Goal: Task Accomplishment & Management: Manage account settings

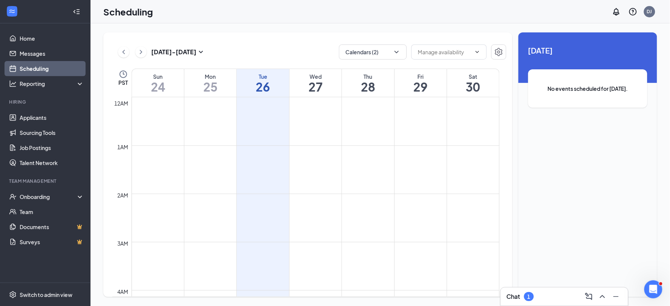
scroll to position [496, 0]
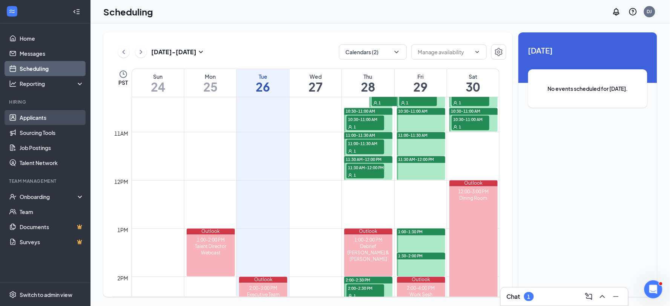
click at [45, 120] on link "Applicants" at bounding box center [52, 117] width 64 height 15
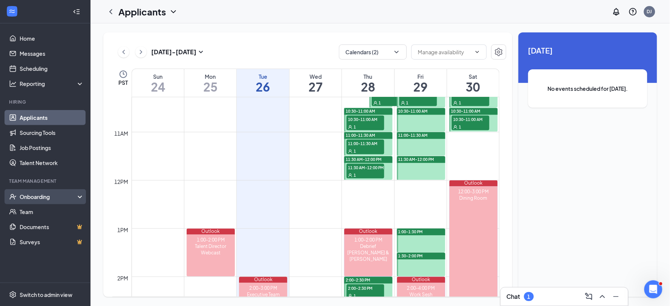
click at [38, 194] on div "Onboarding" at bounding box center [49, 197] width 58 height 8
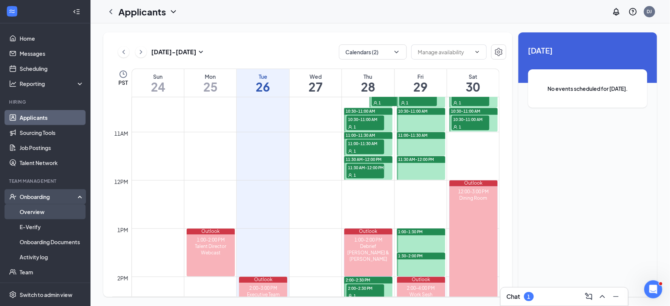
click at [35, 210] on link "Overview" at bounding box center [52, 211] width 64 height 15
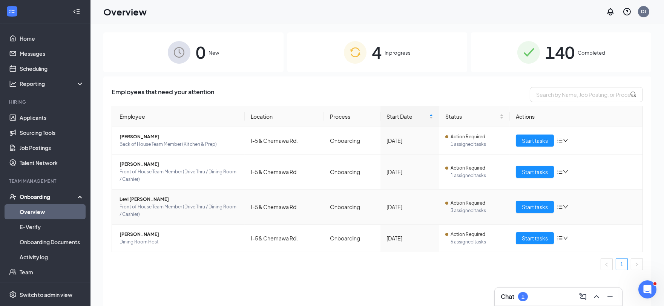
click at [133, 201] on span "Levi [PERSON_NAME]" at bounding box center [179, 200] width 119 height 8
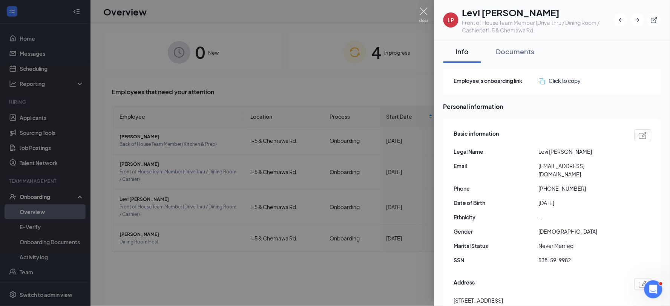
click at [425, 11] on img at bounding box center [423, 15] width 9 height 15
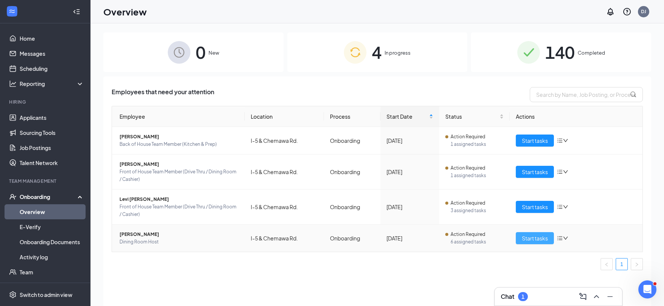
click at [542, 240] on span "Start tasks" at bounding box center [535, 238] width 26 height 8
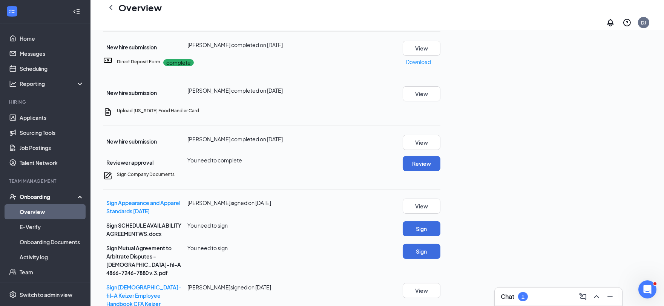
scroll to position [251, 0]
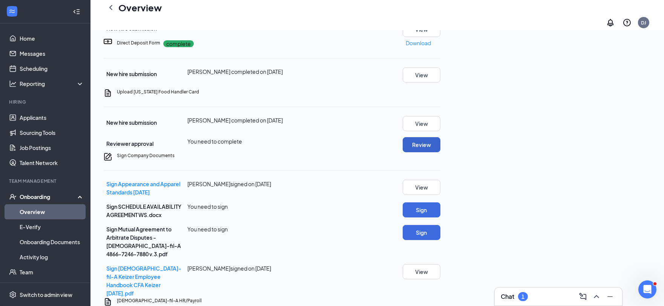
click at [440, 137] on button "Review" at bounding box center [422, 144] width 38 height 15
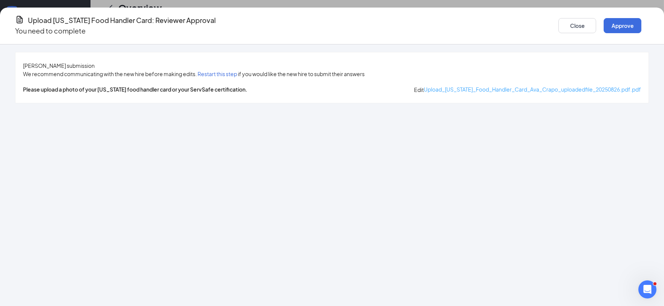
click at [424, 88] on span "Upload_[US_STATE]_Food_Handler_Card_Ava_Crapo_uploadedfile_20250826.pdf.pdf" at bounding box center [532, 89] width 217 height 7
click at [604, 24] on button "Approve" at bounding box center [623, 25] width 38 height 15
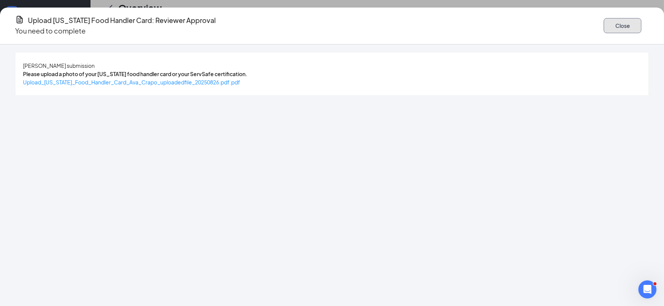
click at [604, 23] on button "Close" at bounding box center [623, 25] width 38 height 15
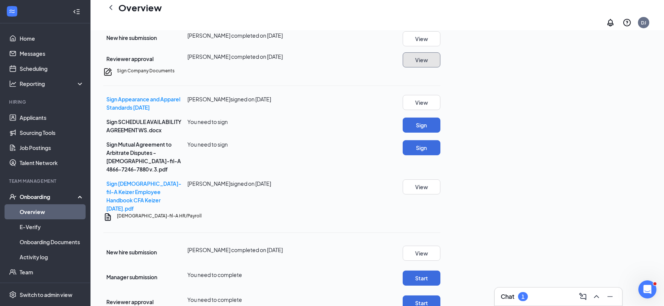
scroll to position [377, 0]
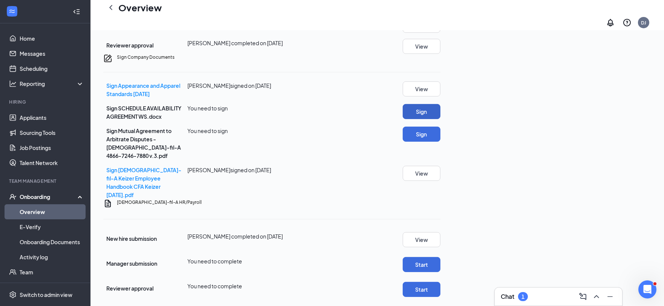
click at [440, 104] on button "Sign" at bounding box center [422, 111] width 38 height 15
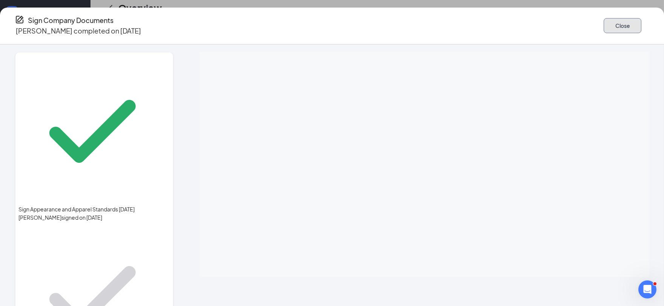
click at [604, 24] on button "Close" at bounding box center [623, 25] width 38 height 15
